Goal: Task Accomplishment & Management: Use online tool/utility

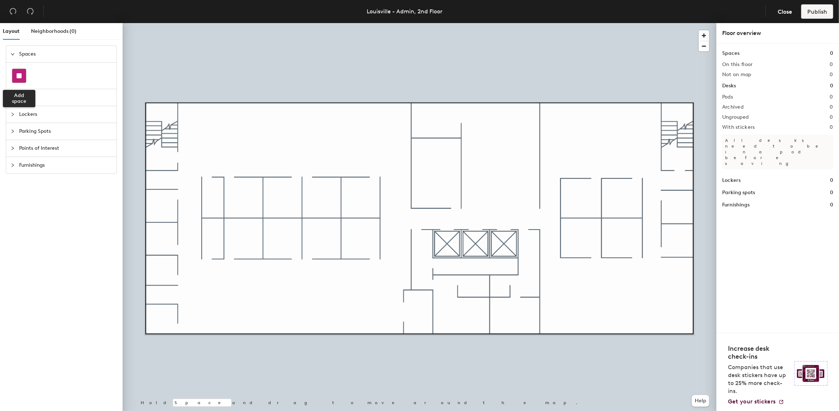
click at [16, 77] on div at bounding box center [19, 76] width 14 height 14
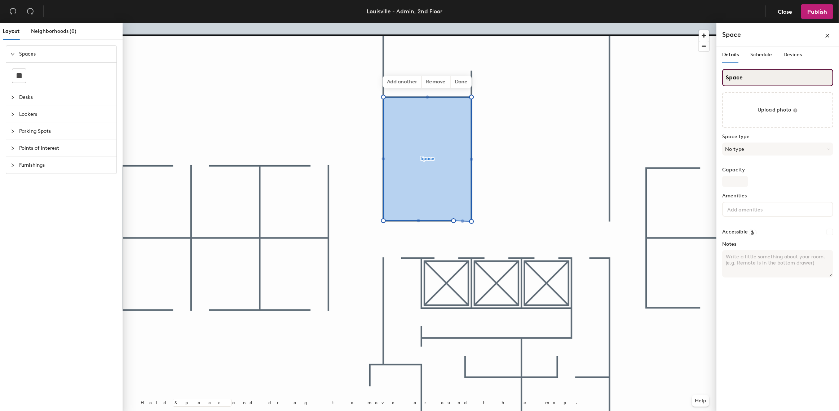
click at [697, 76] on div "Layout Neighborhoods (0) Spaces Desks Lockers Parking Spots Points of Interest …" at bounding box center [419, 218] width 839 height 391
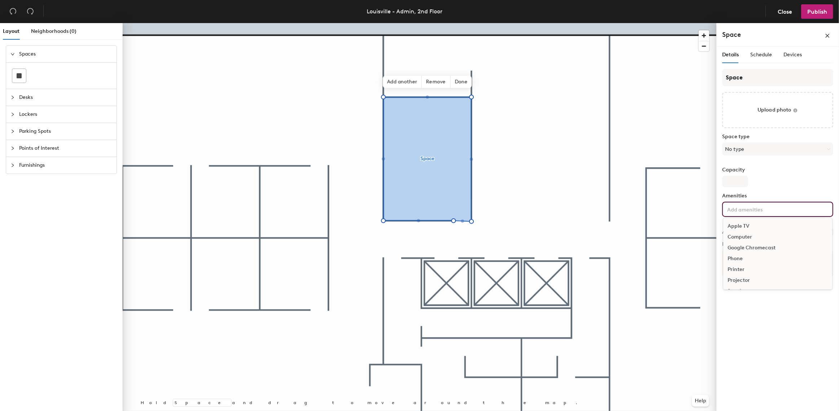
click at [732, 211] on input at bounding box center [758, 208] width 65 height 9
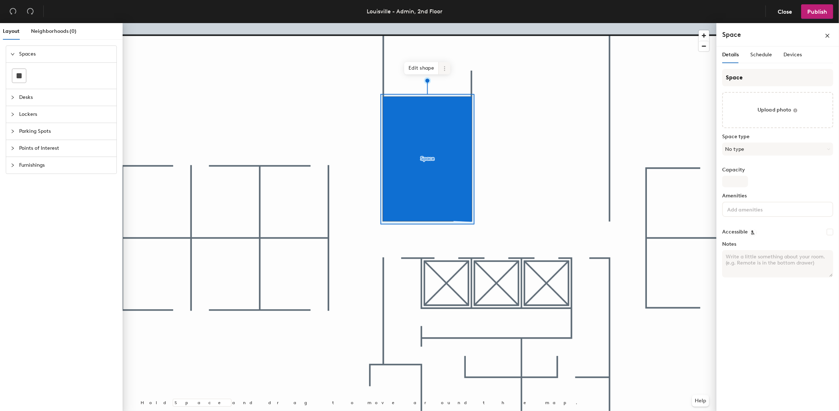
click at [444, 65] on span at bounding box center [445, 68] width 12 height 12
click at [454, 110] on span "Delete" at bounding box center [471, 109] width 64 height 12
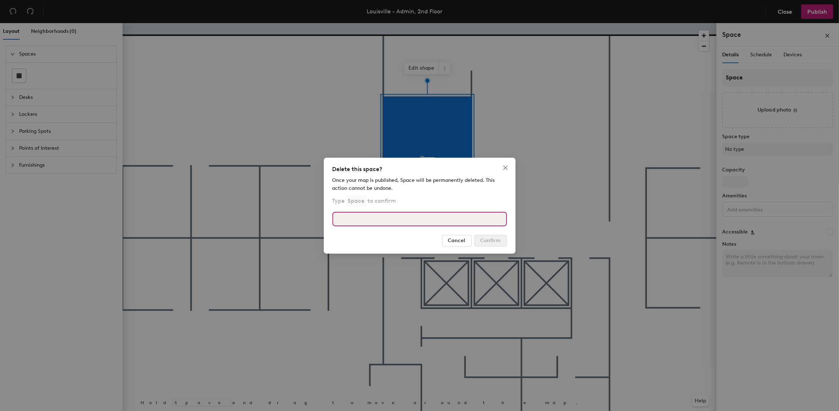
click at [400, 216] on input at bounding box center [419, 219] width 175 height 14
type input "Space"
click at [481, 238] on span "Confirm" at bounding box center [491, 240] width 20 height 6
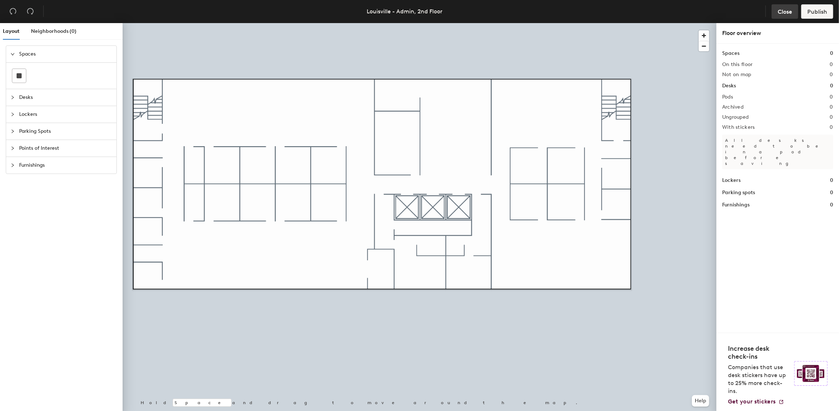
click at [790, 9] on span "Close" at bounding box center [785, 11] width 14 height 7
